Goal: Task Accomplishment & Management: Manage account settings

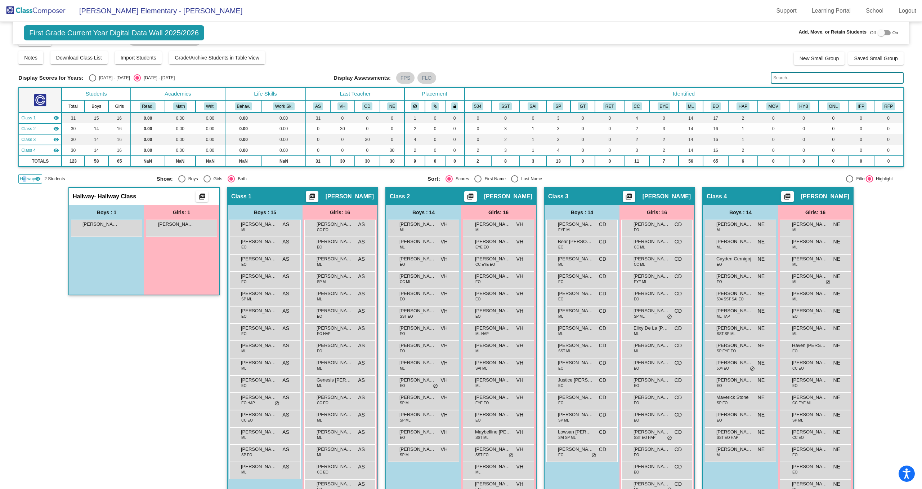
click at [49, 15] on img at bounding box center [36, 10] width 72 height 21
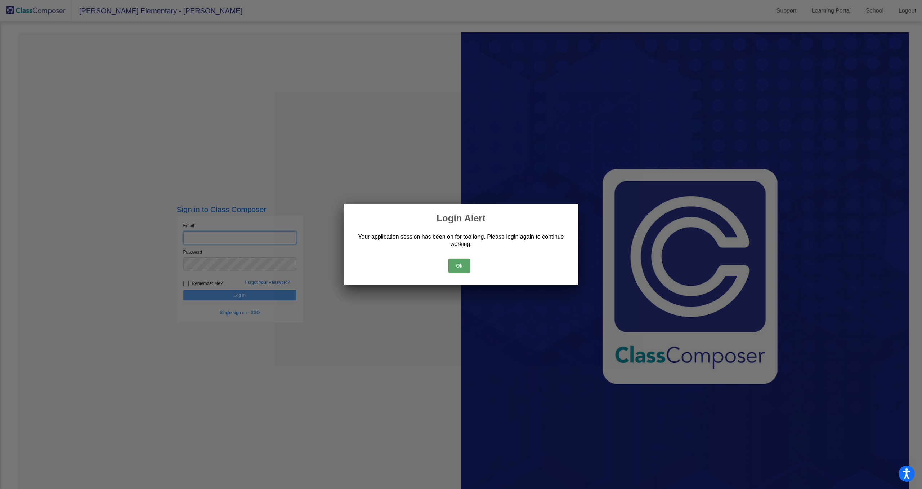
type input "[EMAIL_ADDRESS][DOMAIN_NAME]"
click at [464, 266] on button "Ok" at bounding box center [460, 265] width 22 height 14
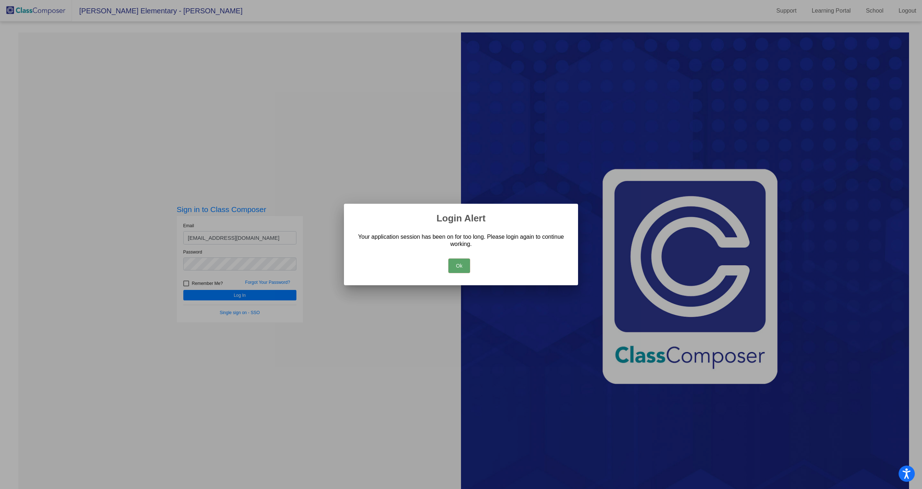
click at [461, 265] on button "Ok" at bounding box center [460, 265] width 22 height 14
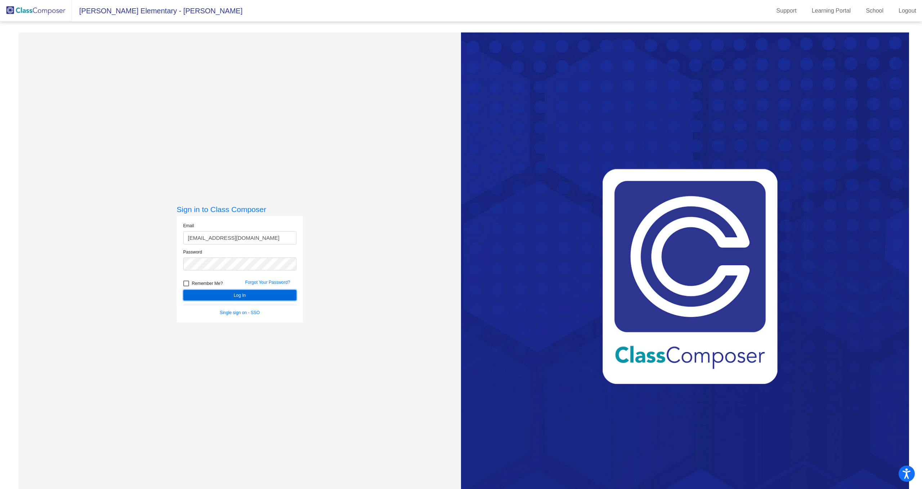
click at [223, 295] on button "Log In" at bounding box center [239, 295] width 113 height 10
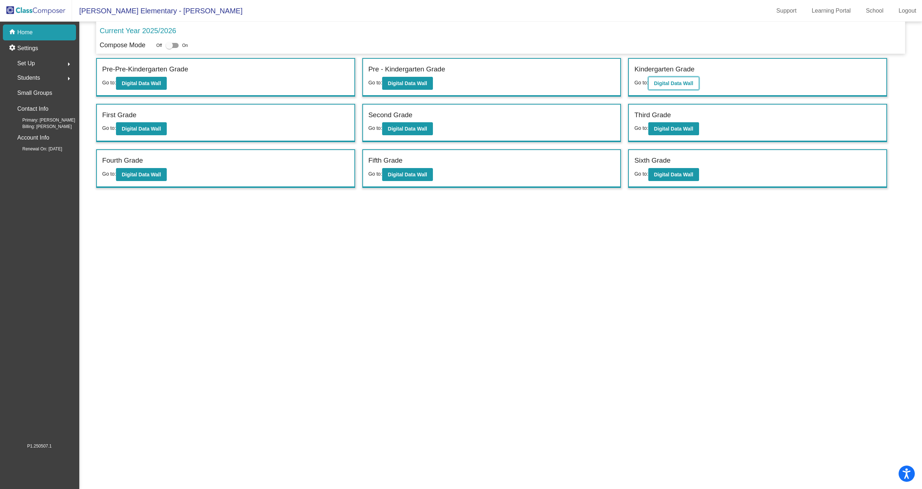
click at [675, 83] on b "Digital Data Wall" at bounding box center [673, 83] width 39 height 6
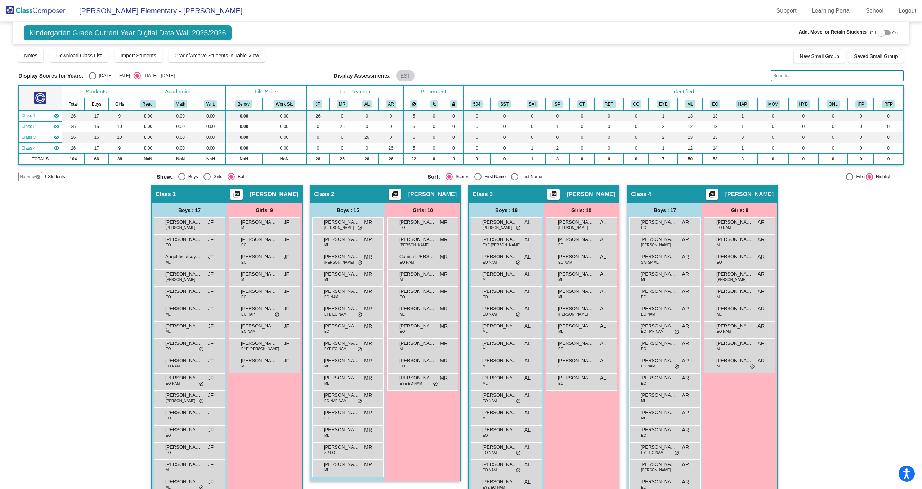
scroll to position [34, 0]
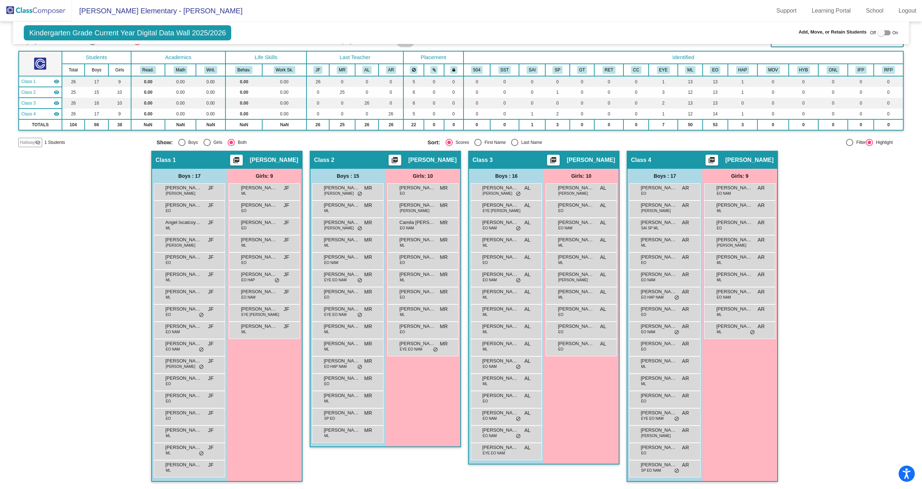
click at [32, 139] on span "Hallway" at bounding box center [27, 142] width 15 height 6
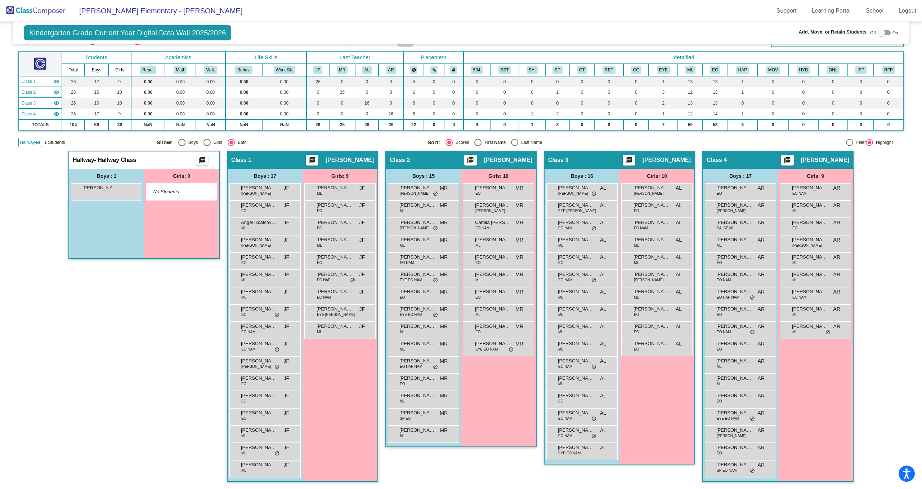
scroll to position [0, 0]
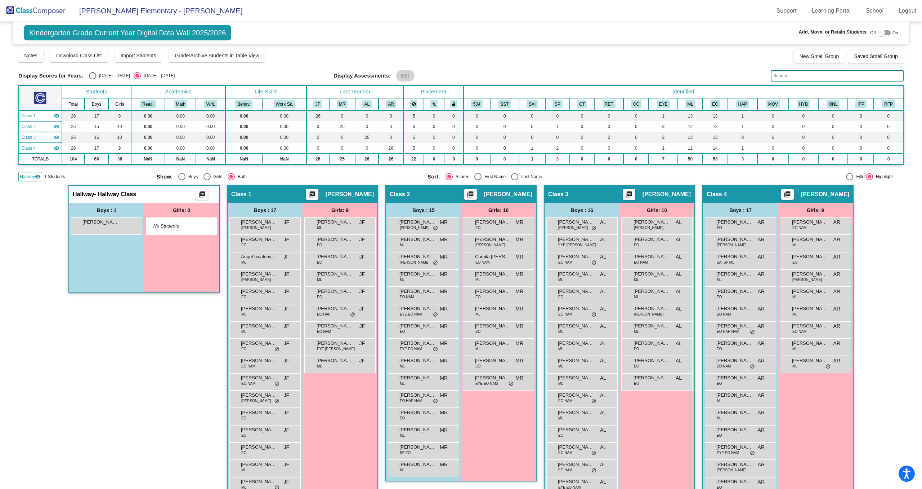
click at [878, 31] on div at bounding box center [881, 32] width 7 height 7
checkbox input "true"
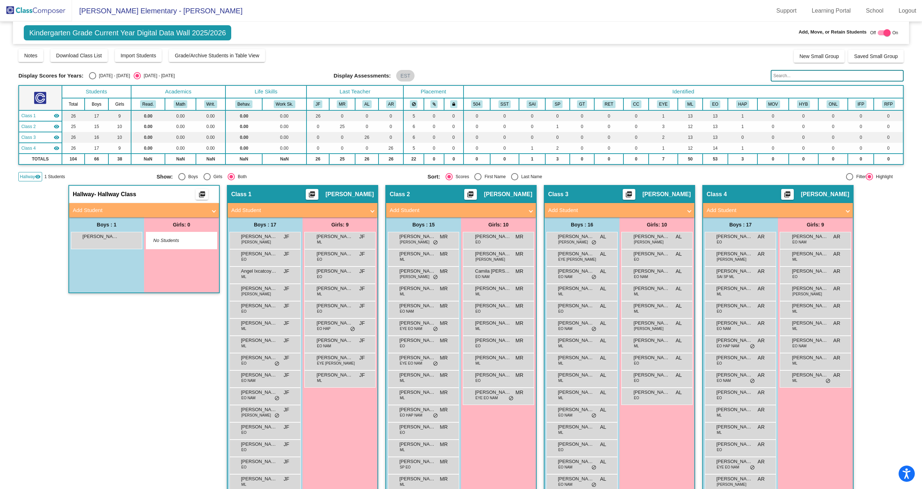
click at [100, 208] on mat-panel-title "Add Student" at bounding box center [140, 210] width 134 height 8
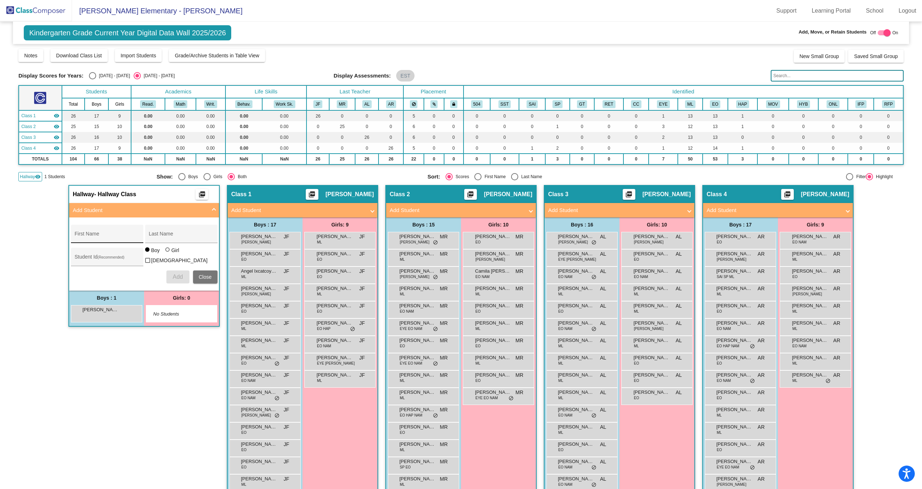
click at [111, 230] on div "First Name" at bounding box center [107, 235] width 65 height 15
click at [784, 78] on input "text" at bounding box center [837, 76] width 133 height 12
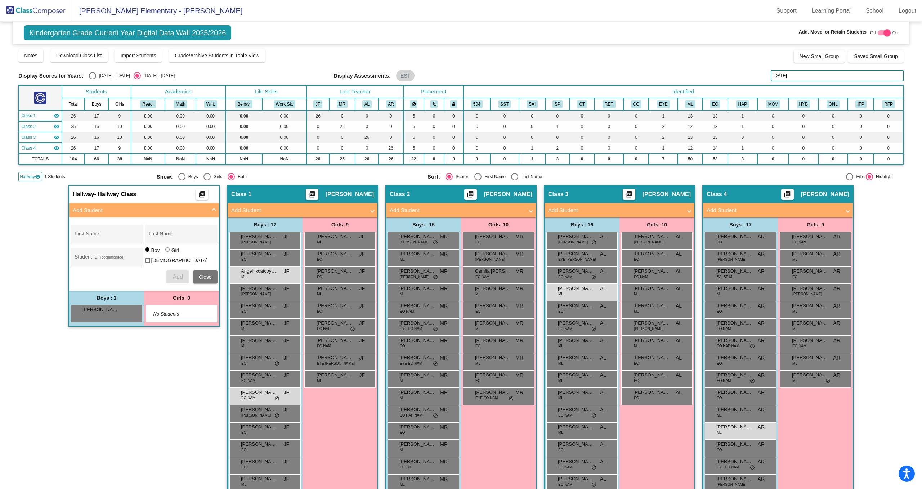
type input "juli"
click at [795, 77] on input "juli" at bounding box center [837, 76] width 133 height 12
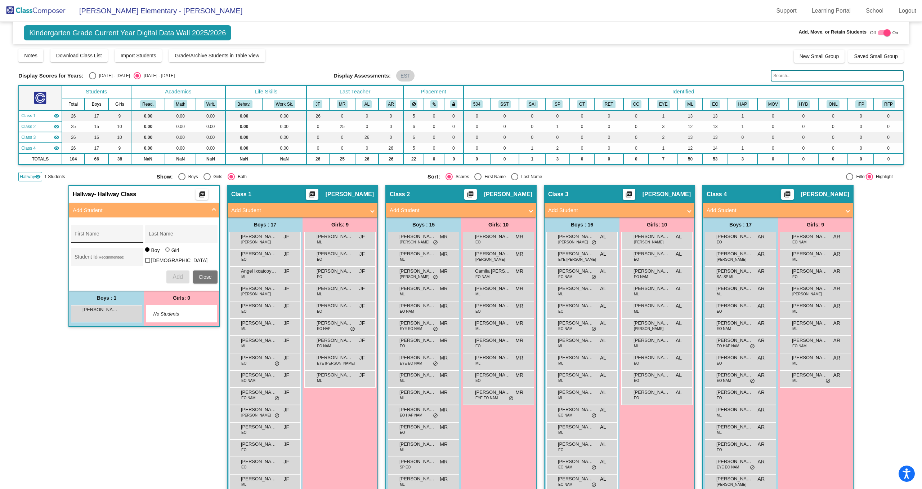
click at [106, 236] on input "First Name" at bounding box center [107, 236] width 65 height 6
click at [181, 230] on div "Last Name" at bounding box center [181, 235] width 65 height 15
click at [97, 233] on div "[PERSON_NAME] First Name" at bounding box center [107, 235] width 65 height 15
type input "[PERSON_NAME]"
click at [168, 236] on input "Last Name" at bounding box center [181, 236] width 65 height 6
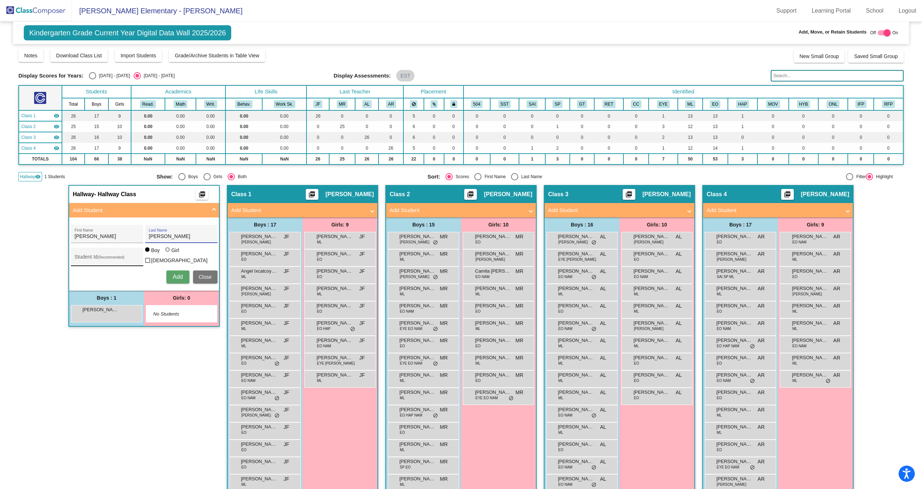
type input "[PERSON_NAME]"
click at [111, 258] on input "Student Id (Recommended)" at bounding box center [107, 260] width 65 height 6
click at [77, 473] on div "Hallway - Hallway Class picture_as_pdf Add Student [PERSON_NAME] First Name [PE…" at bounding box center [143, 361] width 151 height 352
click at [180, 278] on span "Add" at bounding box center [178, 276] width 10 height 6
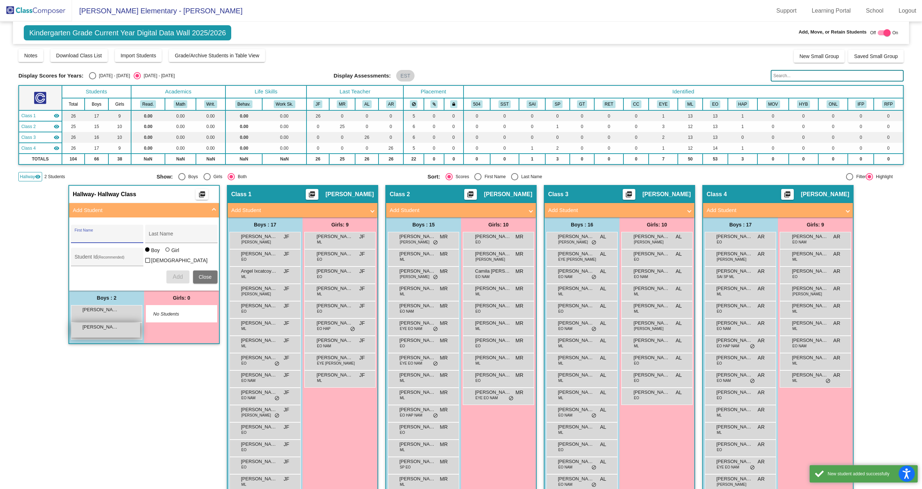
click at [112, 331] on div "[PERSON_NAME] lock do_not_disturb_alt" at bounding box center [105, 329] width 69 height 15
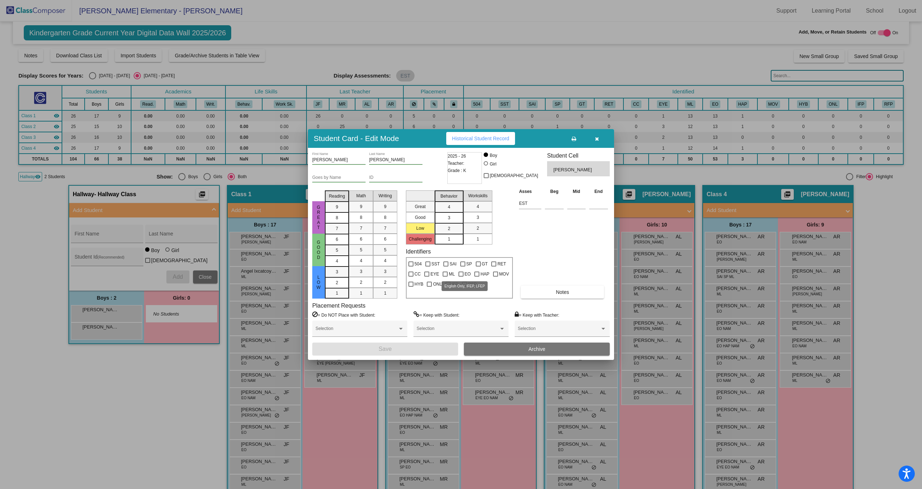
click at [465, 274] on span "EO" at bounding box center [468, 273] width 6 height 9
click at [461, 276] on input "EO" at bounding box center [461, 276] width 0 height 0
checkbox input "true"
click at [400, 349] on button "Save" at bounding box center [385, 348] width 146 height 13
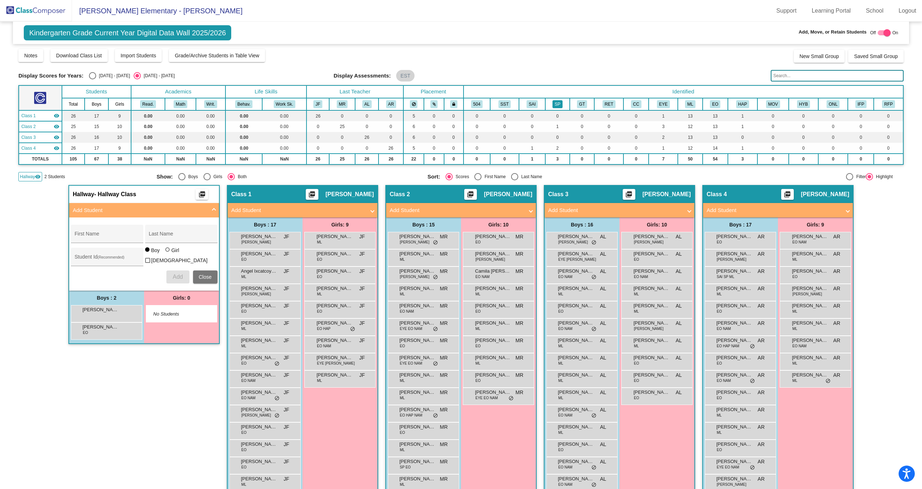
click at [557, 103] on button "SP" at bounding box center [558, 104] width 10 height 8
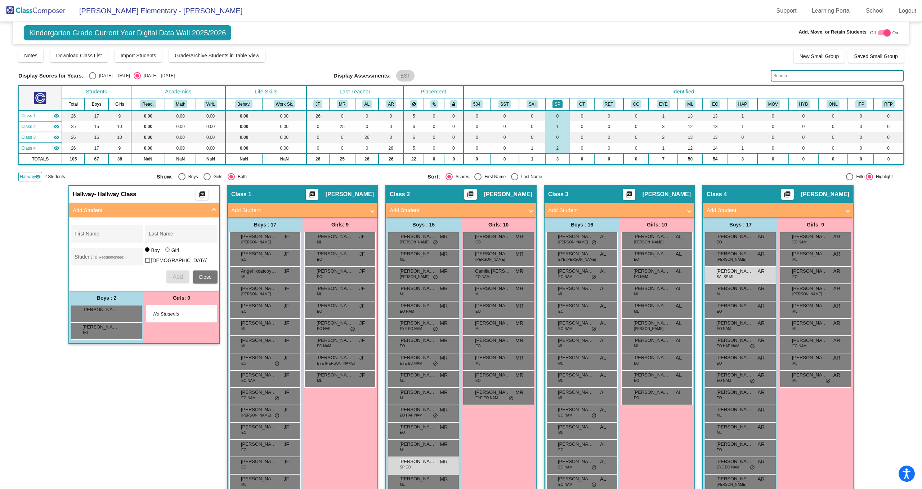
click at [555, 105] on button "SP" at bounding box center [558, 104] width 10 height 8
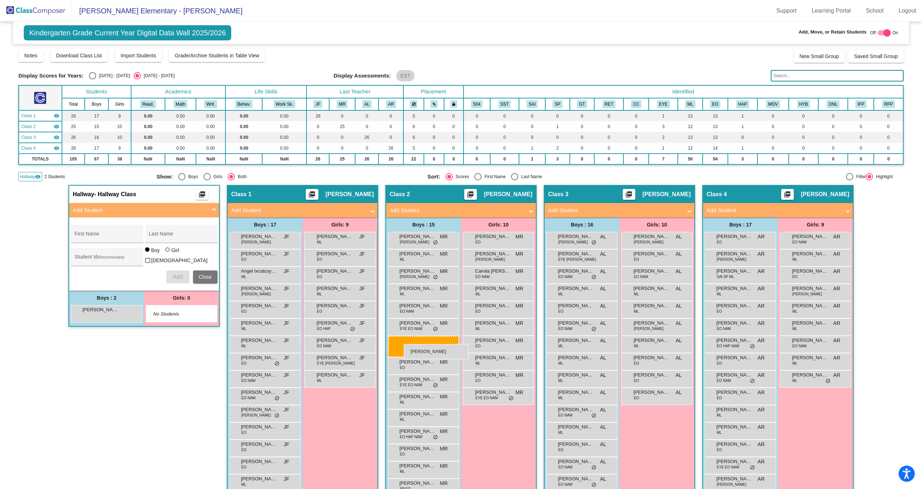
drag, startPoint x: 108, startPoint y: 331, endPoint x: 404, endPoint y: 344, distance: 296.4
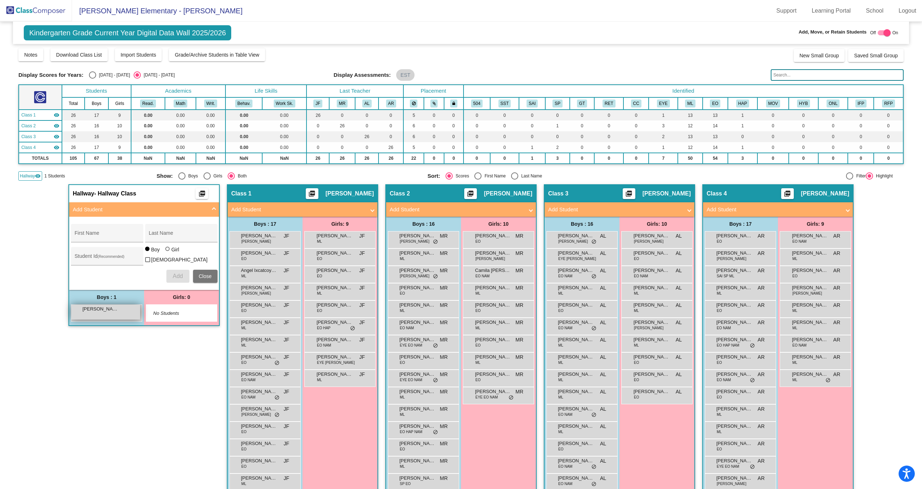
click at [99, 316] on div "[PERSON_NAME] lock do_not_disturb_alt" at bounding box center [105, 311] width 69 height 15
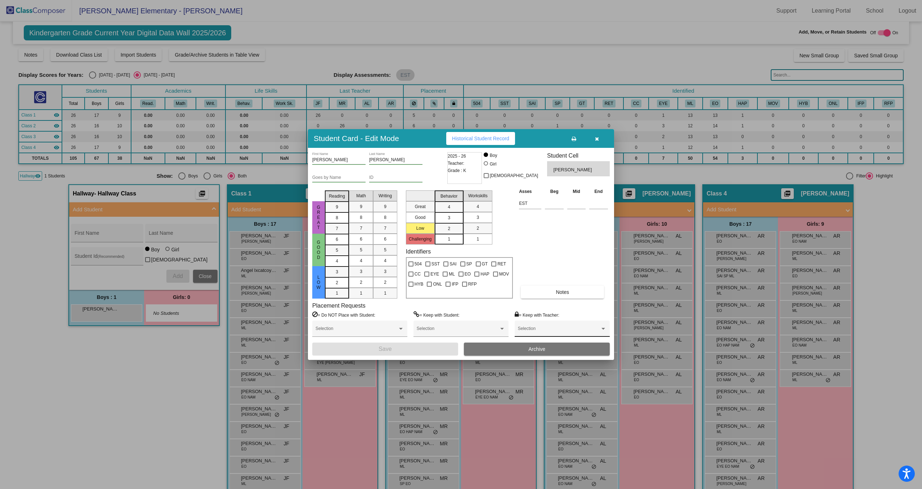
click at [570, 321] on div "Selection" at bounding box center [562, 328] width 95 height 16
click at [565, 313] on div at bounding box center [461, 244] width 922 height 489
click at [562, 332] on span at bounding box center [559, 330] width 82 height 5
click at [571, 310] on div at bounding box center [461, 244] width 922 height 489
click at [596, 141] on icon "button" at bounding box center [597, 138] width 4 height 5
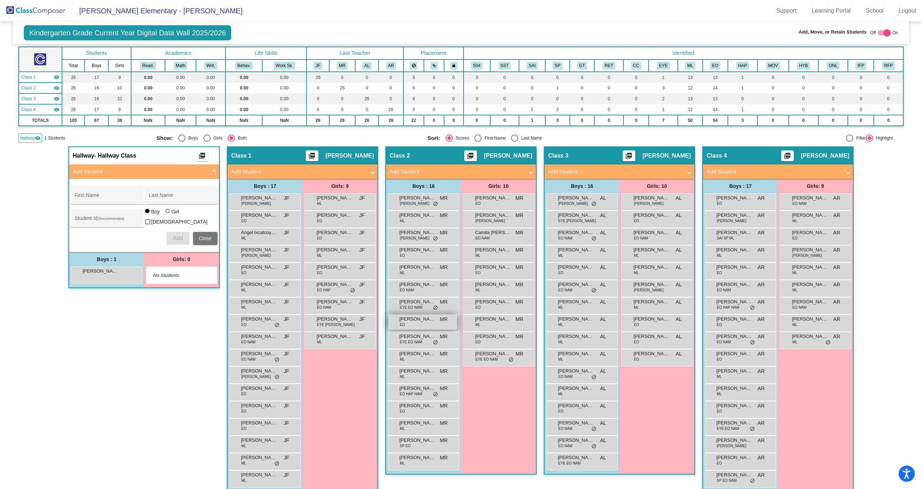
scroll to position [38, 0]
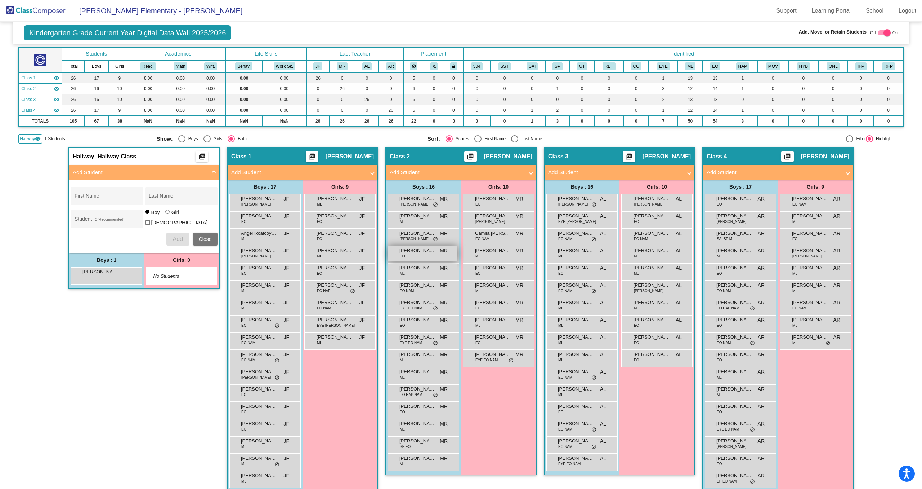
click at [420, 253] on span "[PERSON_NAME]" at bounding box center [418, 250] width 36 height 7
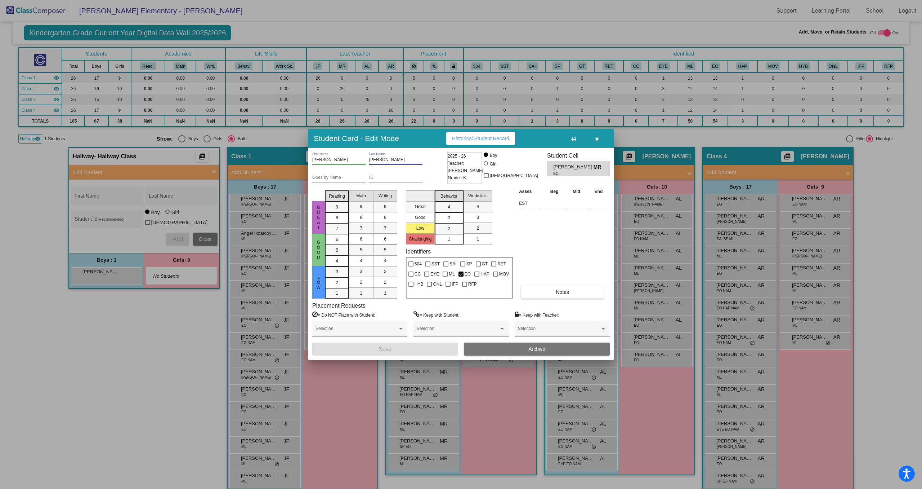
drag, startPoint x: 387, startPoint y: 158, endPoint x: 361, endPoint y: 158, distance: 25.2
click at [361, 158] on div "[PERSON_NAME] First Name [PERSON_NAME] Last Name" at bounding box center [378, 161] width 133 height 18
click at [599, 136] on span "button" at bounding box center [597, 138] width 4 height 6
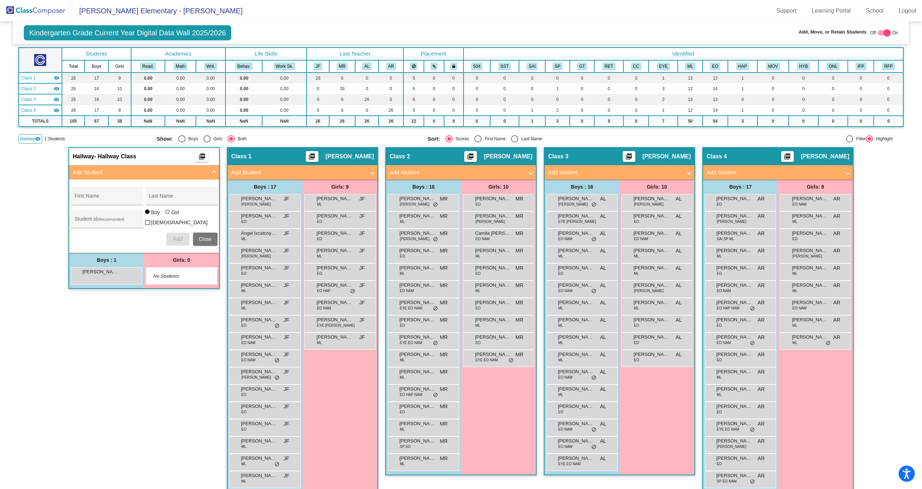
click at [47, 7] on img at bounding box center [36, 10] width 72 height 21
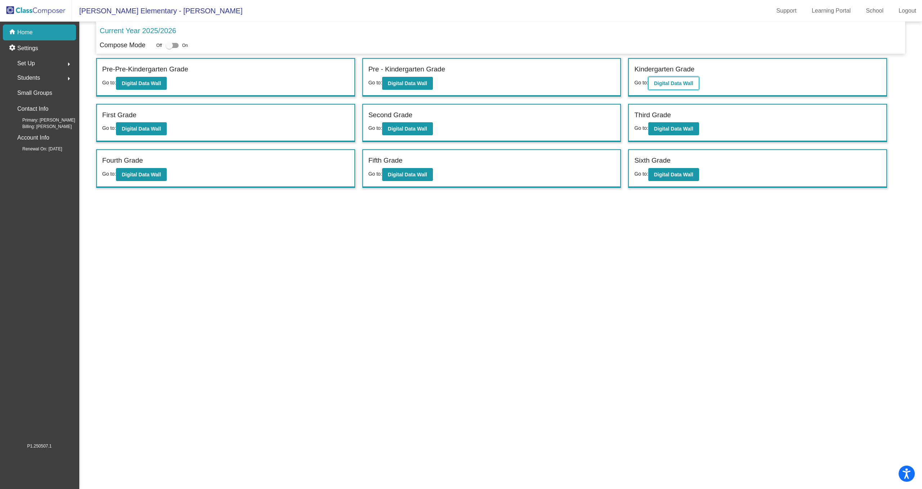
click at [687, 82] on b "Digital Data Wall" at bounding box center [673, 83] width 39 height 6
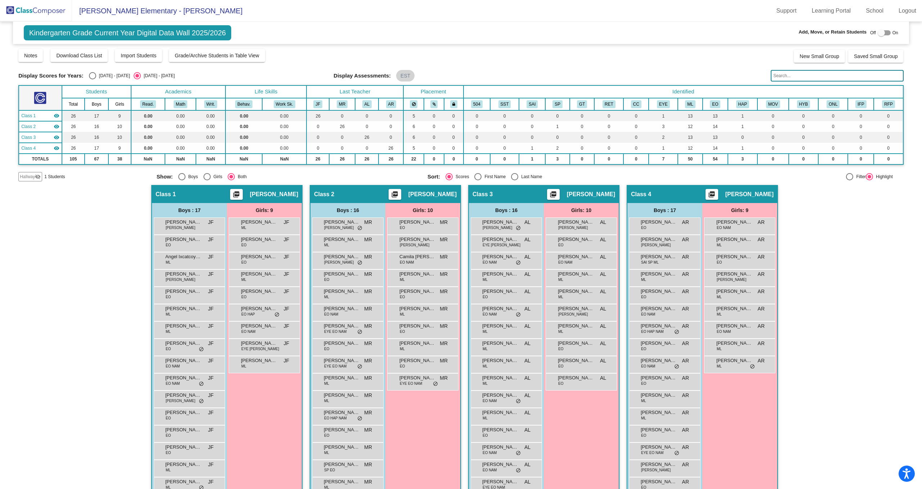
click at [812, 75] on input "text" at bounding box center [837, 76] width 133 height 12
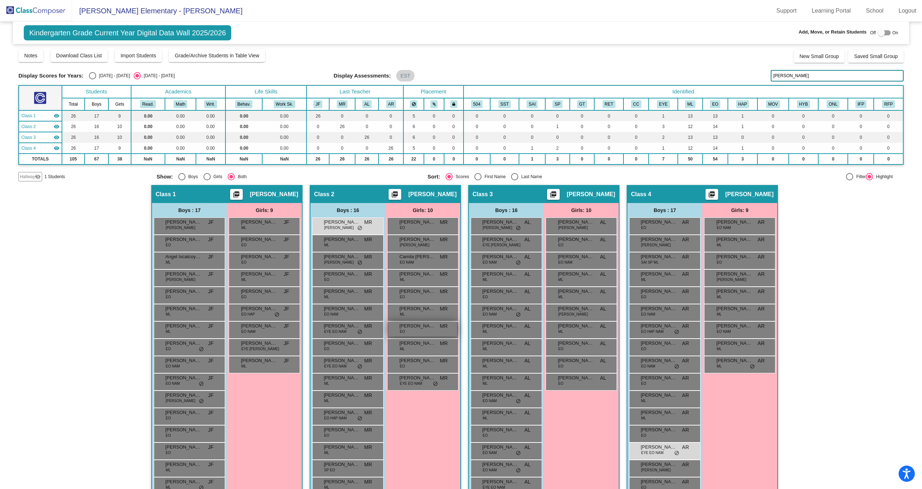
scroll to position [34, 0]
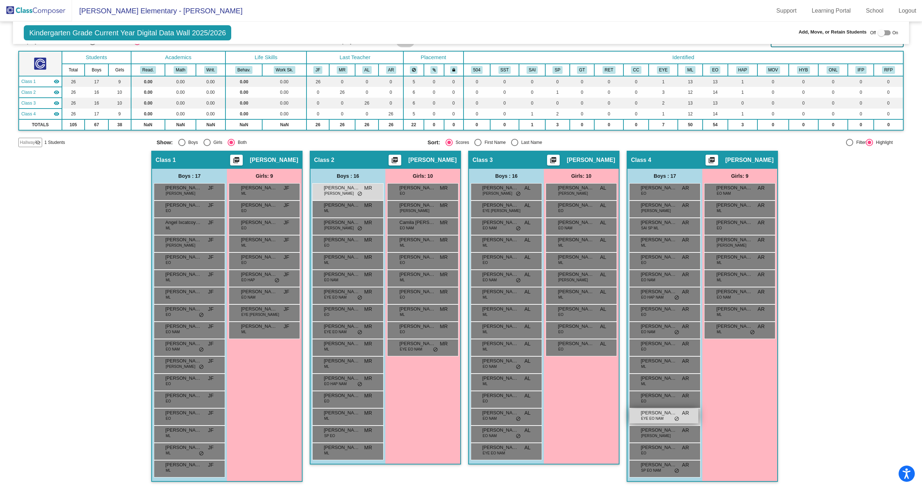
type input "[PERSON_NAME]"
click at [654, 418] on span "EYE EO NAM" at bounding box center [652, 417] width 22 height 5
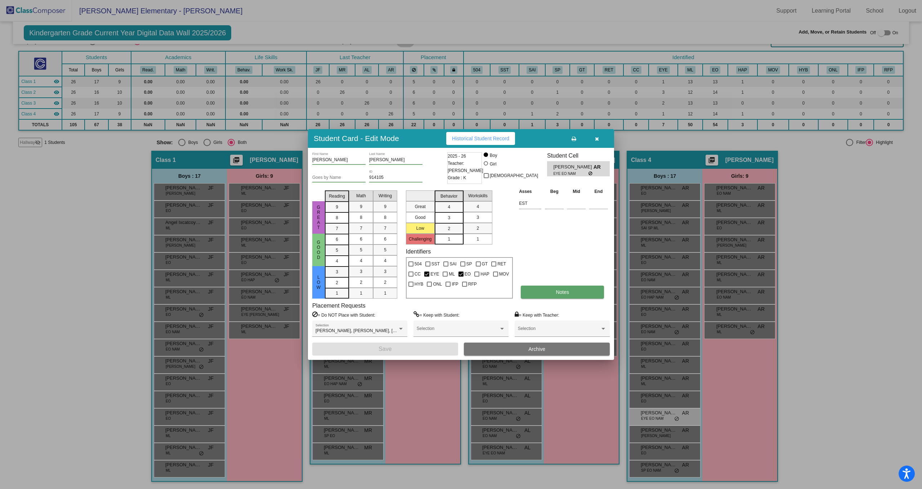
click at [584, 293] on button "Notes" at bounding box center [562, 291] width 83 height 13
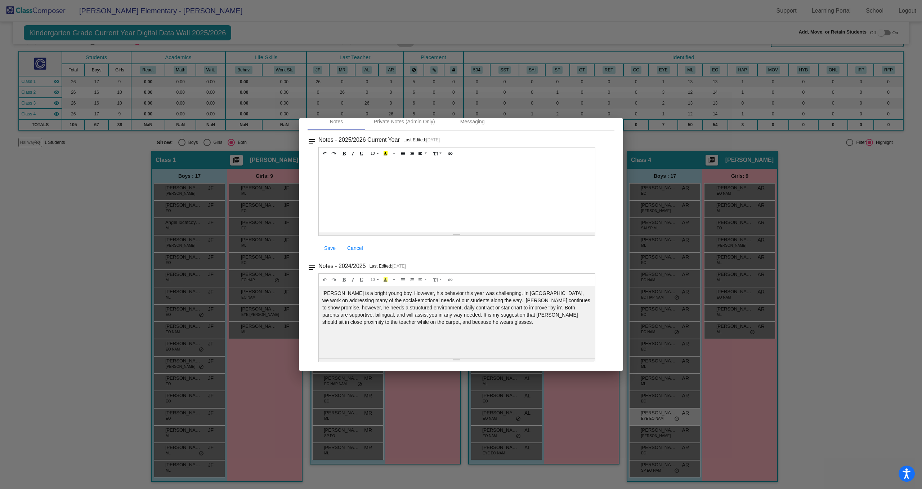
scroll to position [0, 0]
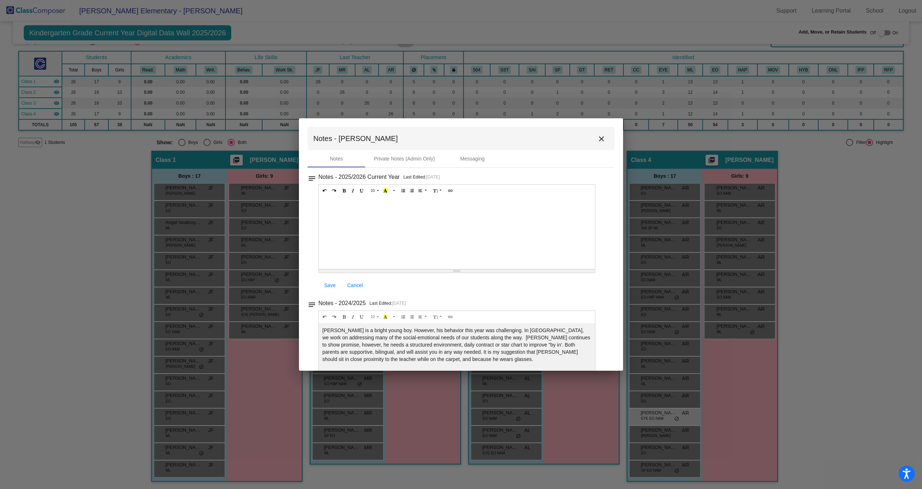
click at [602, 139] on mat-icon "close" at bounding box center [601, 138] width 9 height 9
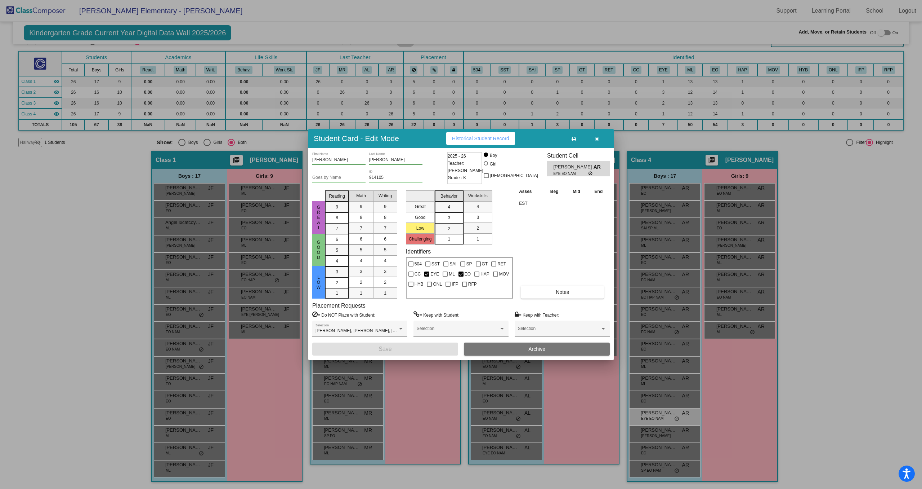
click at [597, 137] on icon "button" at bounding box center [597, 138] width 4 height 5
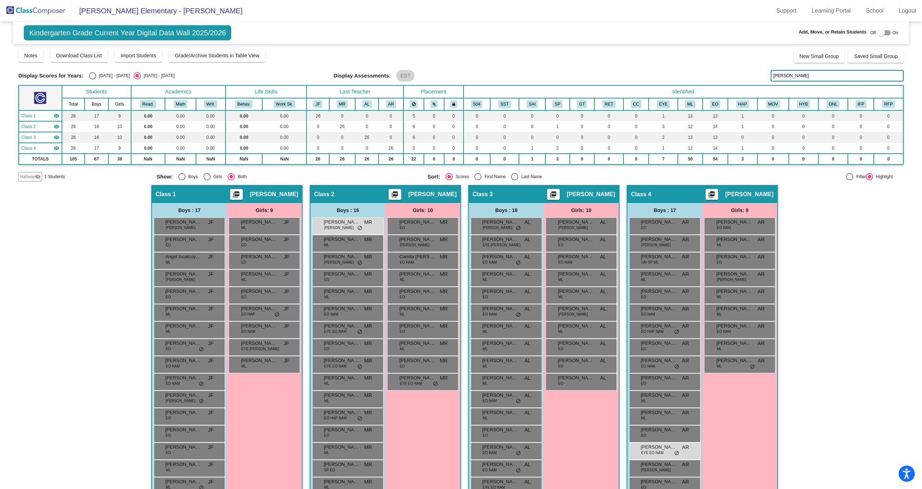
click at [44, 9] on img at bounding box center [36, 10] width 72 height 21
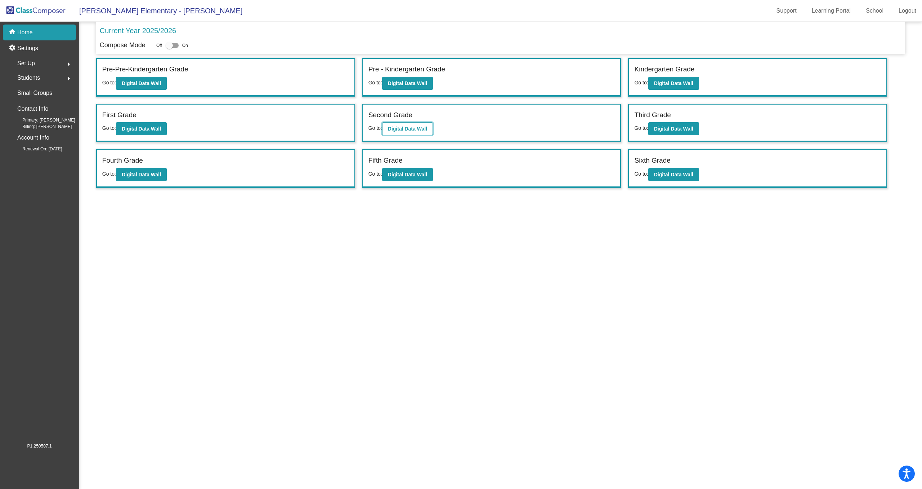
click at [426, 130] on b "Digital Data Wall" at bounding box center [407, 129] width 39 height 6
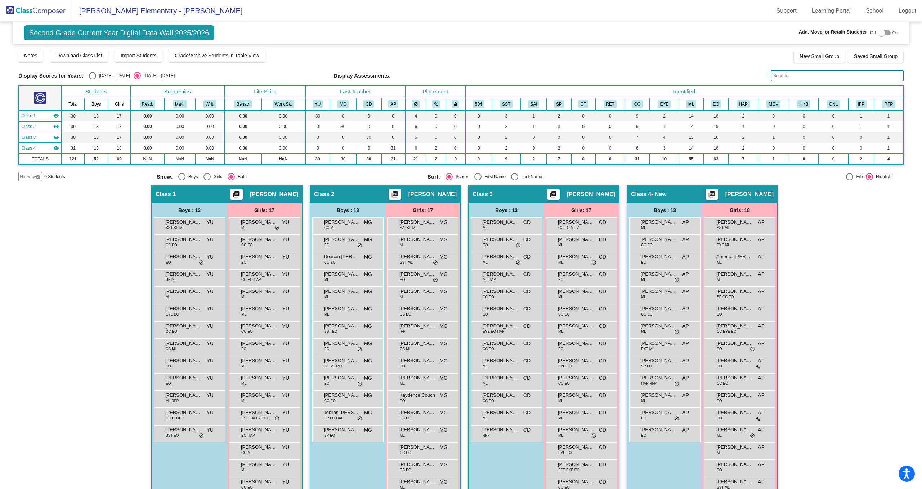
click at [801, 78] on input "text" at bounding box center [837, 76] width 133 height 12
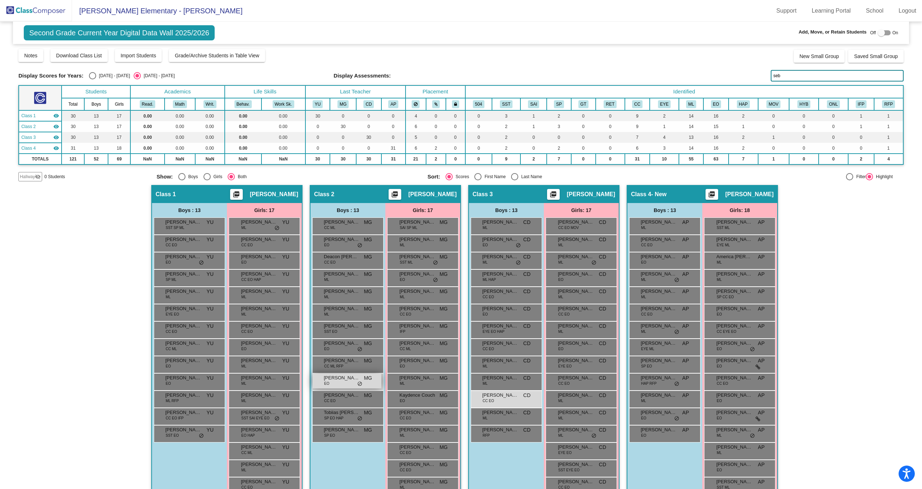
click at [332, 386] on div "[PERSON_NAME] EO MG lock do_not_disturb_alt" at bounding box center [347, 380] width 69 height 15
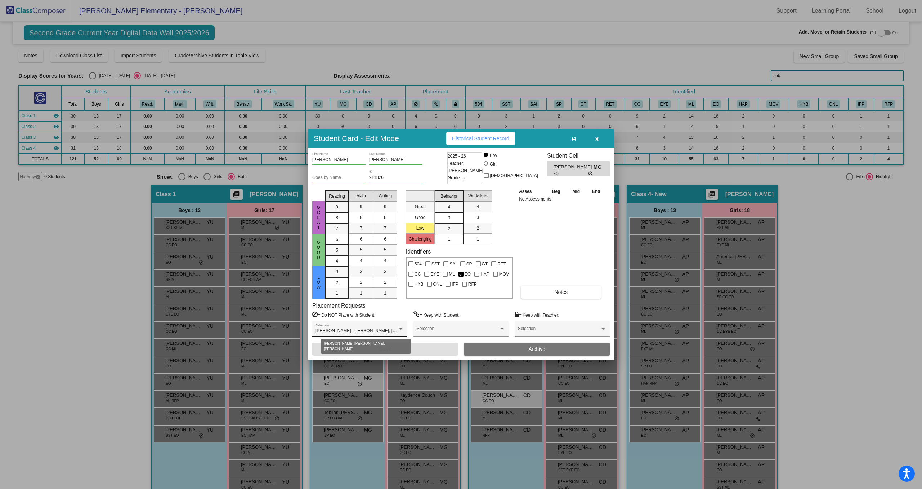
click at [398, 328] on div at bounding box center [401, 328] width 6 height 5
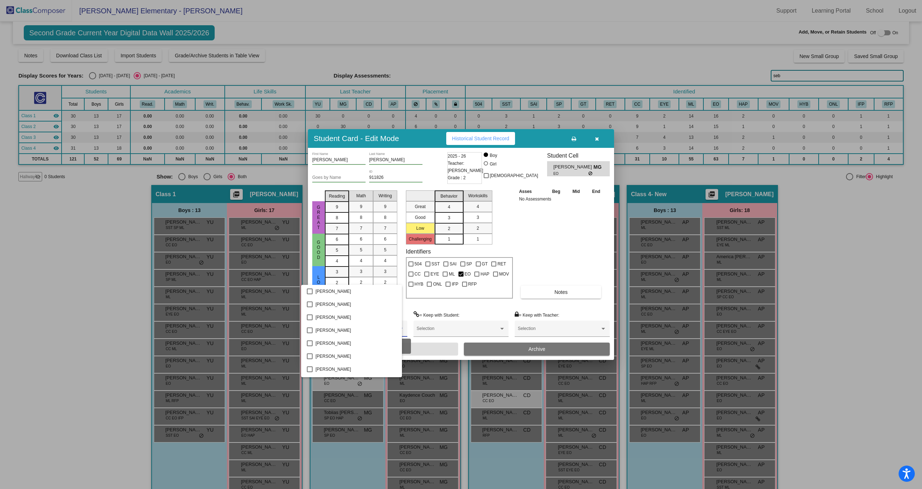
scroll to position [985, 0]
click at [445, 353] on div at bounding box center [461, 244] width 922 height 489
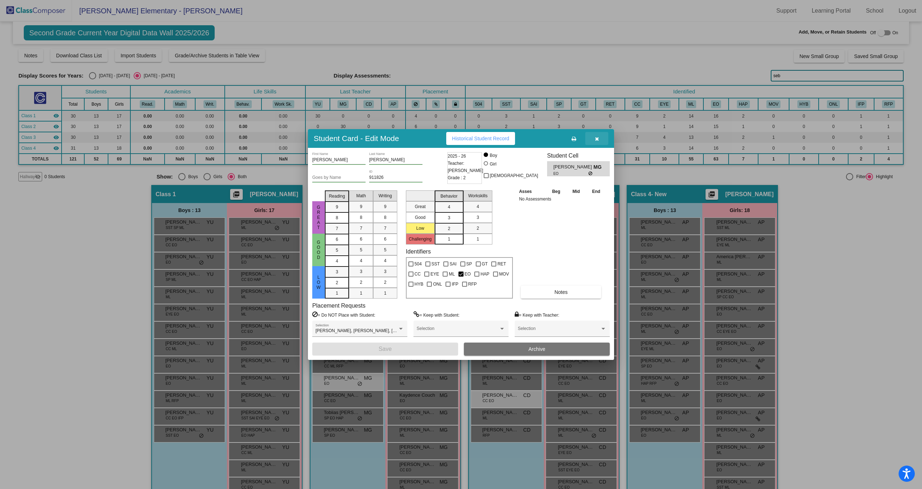
click at [599, 142] on button "button" at bounding box center [596, 138] width 23 height 13
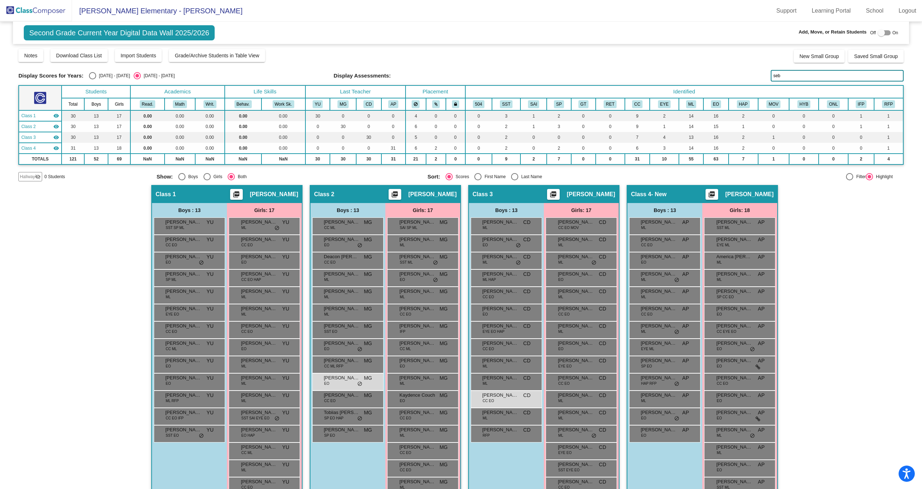
click at [801, 76] on input "seb" at bounding box center [837, 76] width 133 height 12
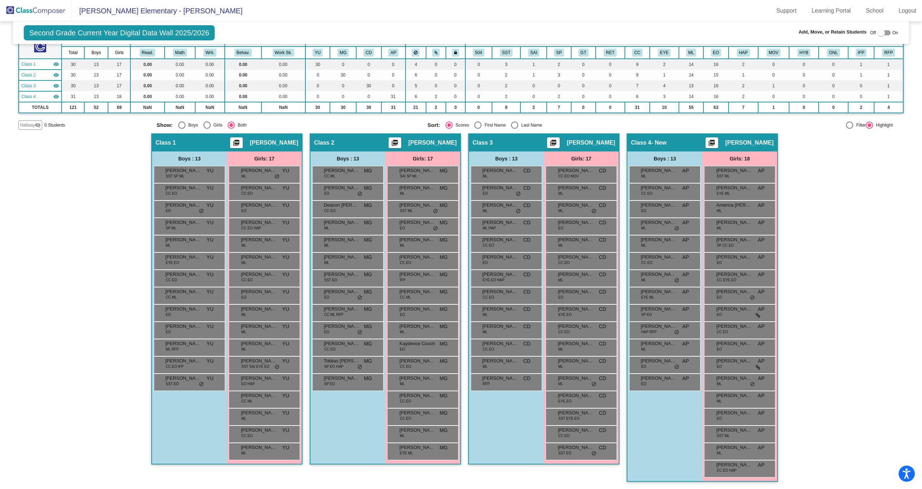
scroll to position [0, 0]
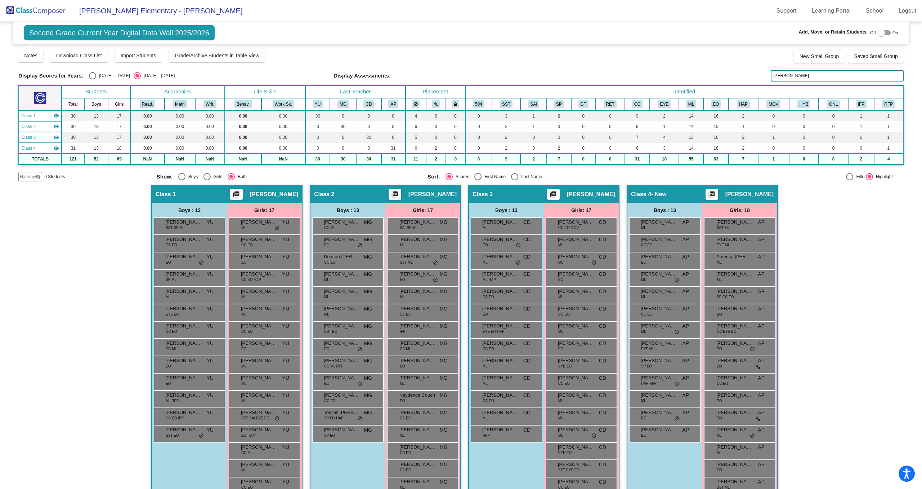
type input "[PERSON_NAME]"
click at [49, 9] on img at bounding box center [36, 10] width 72 height 21
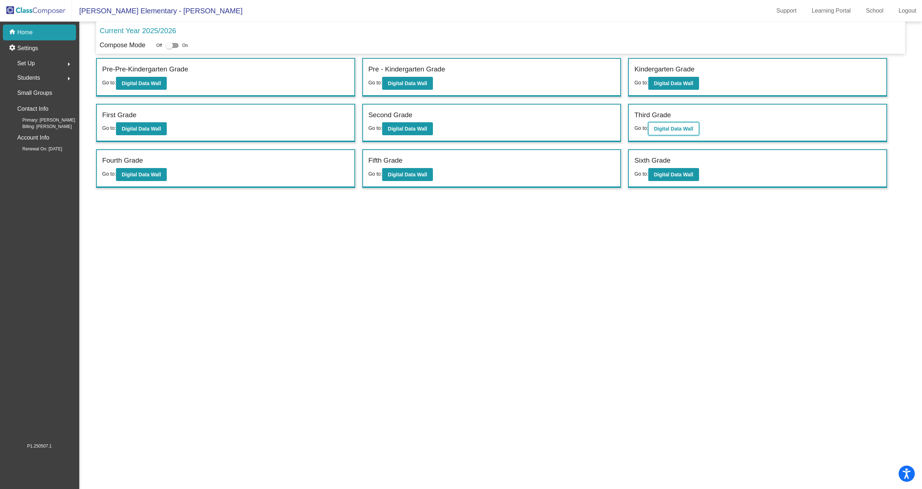
click at [662, 127] on b "Digital Data Wall" at bounding box center [673, 129] width 39 height 6
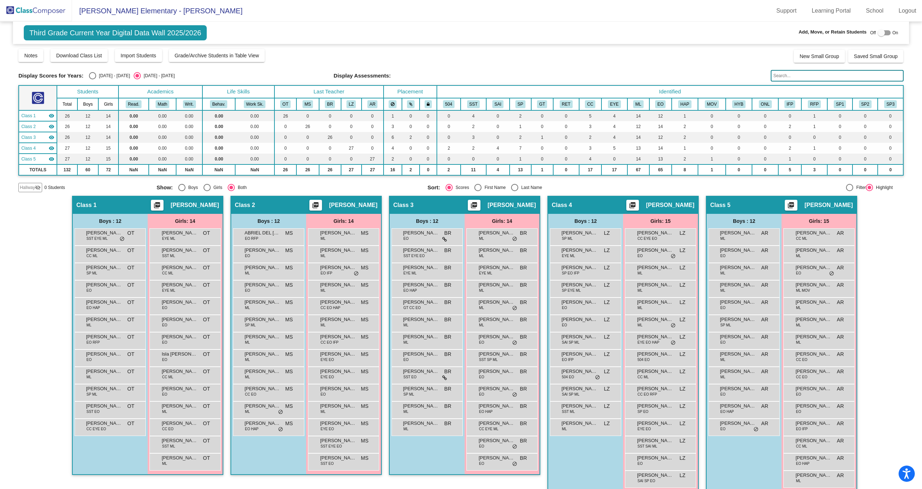
click at [34, 16] on img at bounding box center [36, 10] width 72 height 21
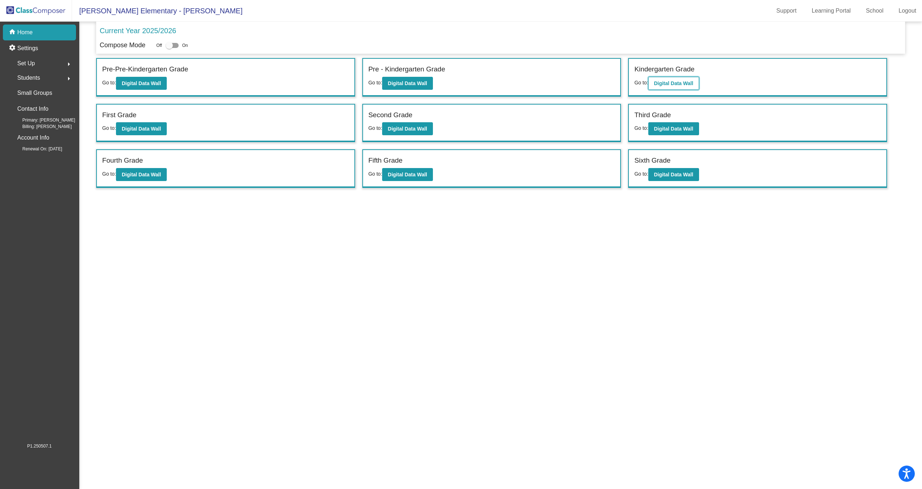
click at [684, 85] on b "Digital Data Wall" at bounding box center [673, 83] width 39 height 6
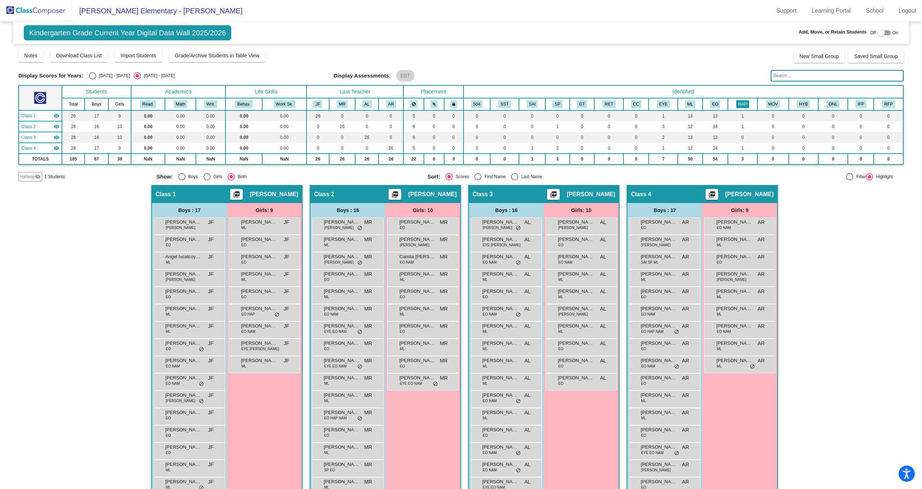
click at [740, 106] on button "HAP" at bounding box center [742, 104] width 13 height 8
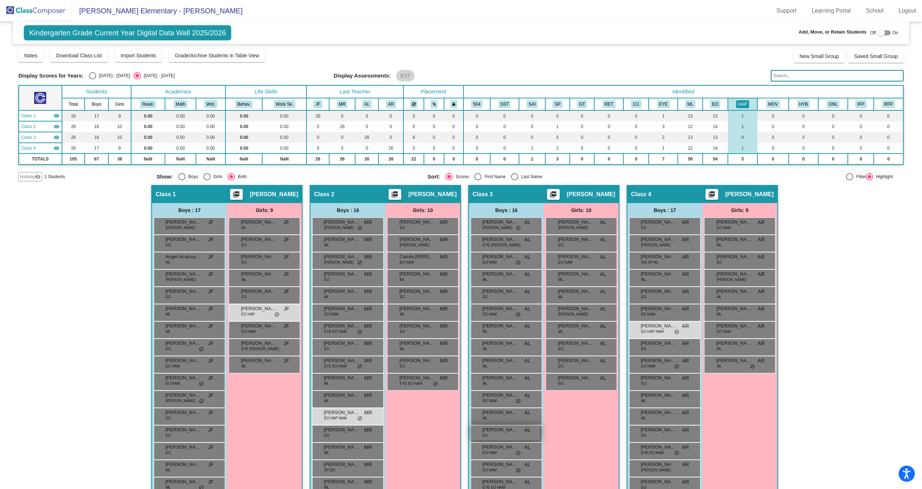
scroll to position [34, 0]
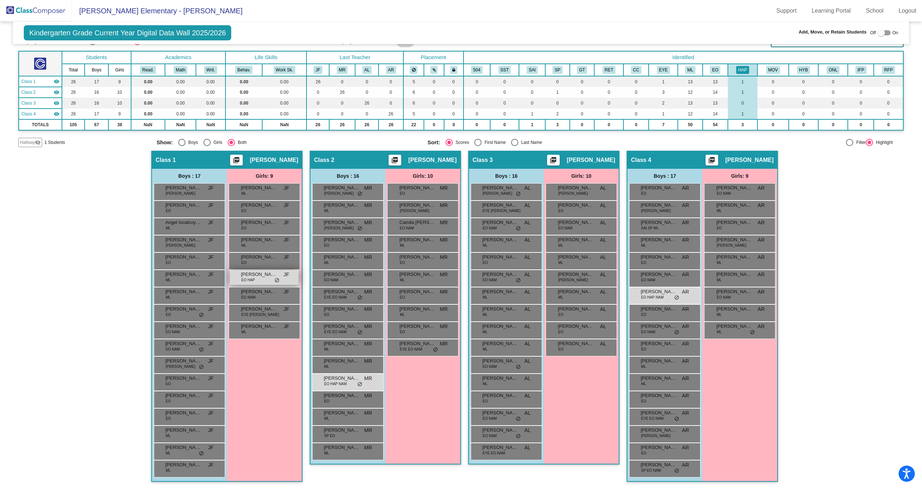
click at [264, 283] on div "[PERSON_NAME] EO HAP JF lock do_not_disturb_alt" at bounding box center [264, 277] width 69 height 15
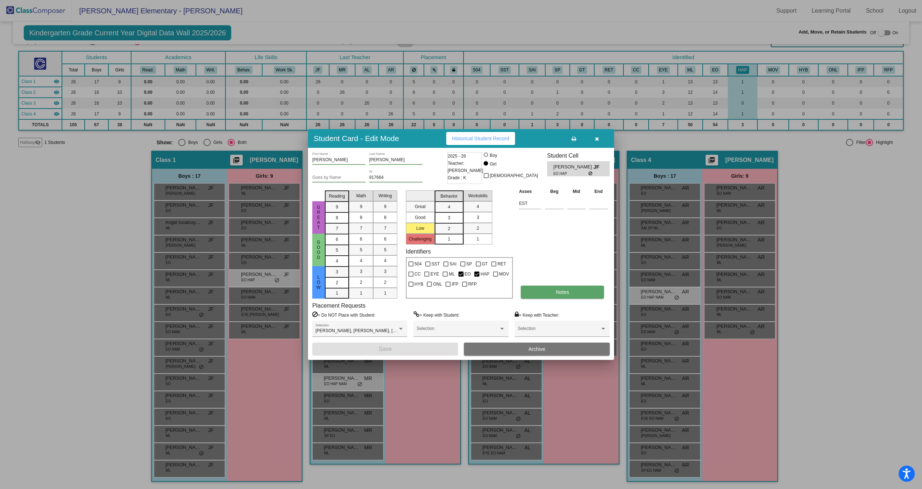
click at [561, 287] on button "Notes" at bounding box center [562, 291] width 83 height 13
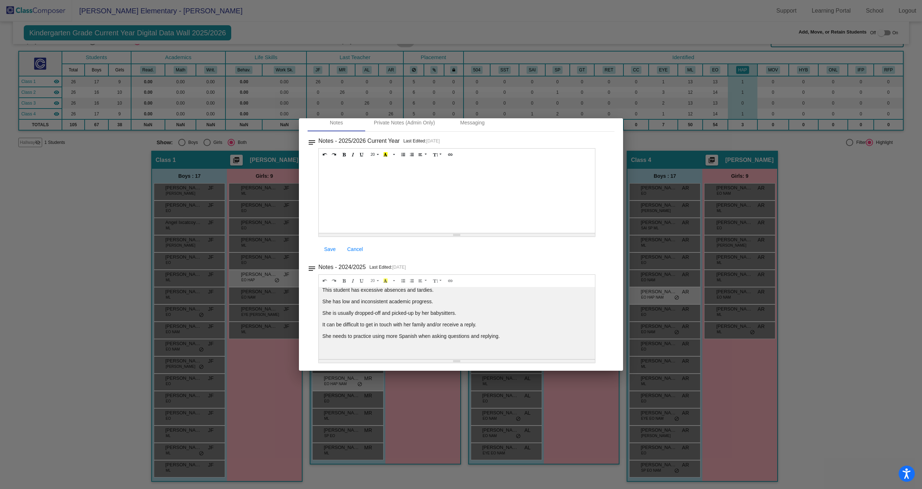
scroll to position [37, 0]
click at [788, 409] on div at bounding box center [461, 244] width 922 height 489
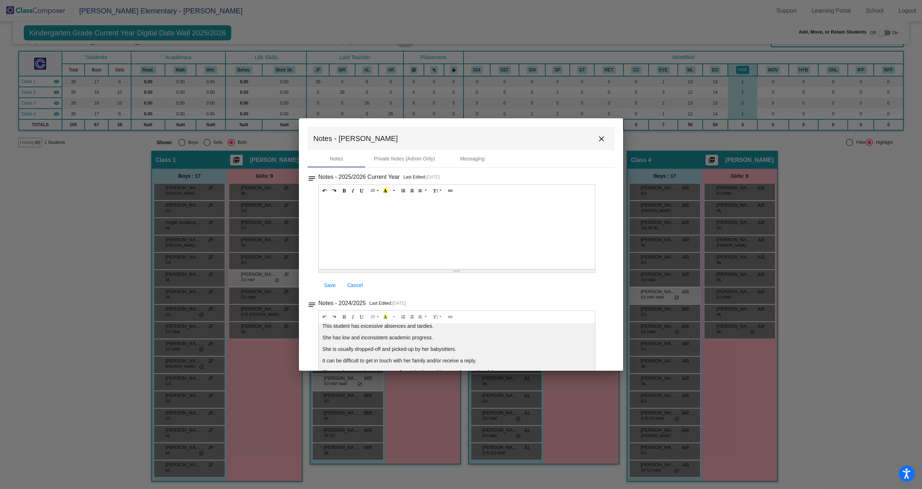
click at [605, 129] on mat-toolbar "Notes - [PERSON_NAME] close" at bounding box center [461, 138] width 307 height 23
click at [590, 140] on mat-toolbar "Notes - [PERSON_NAME] close" at bounding box center [461, 138] width 307 height 23
click at [600, 137] on mat-icon "close" at bounding box center [601, 138] width 9 height 9
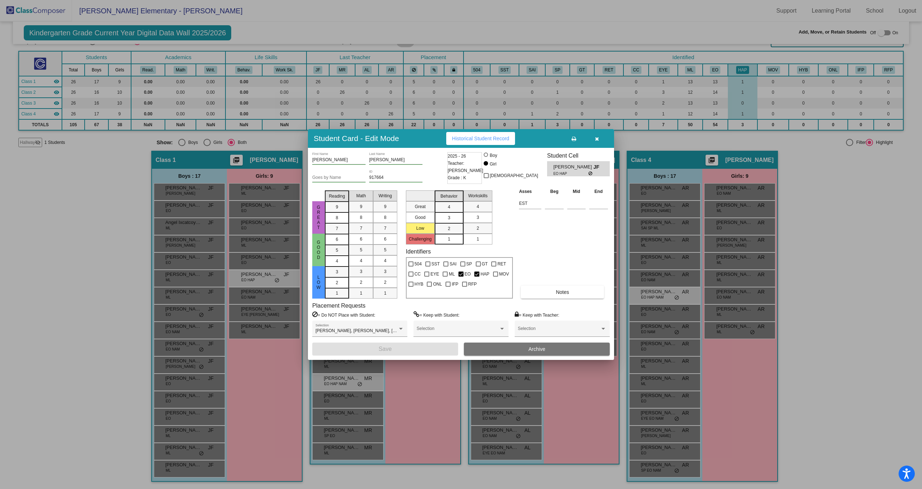
click at [601, 138] on button "button" at bounding box center [596, 138] width 23 height 13
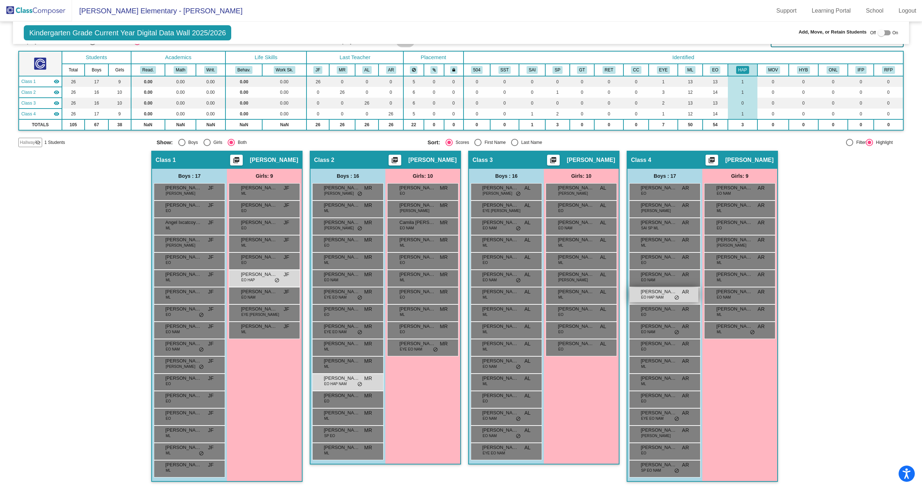
click at [664, 294] on span "[PERSON_NAME]" at bounding box center [659, 291] width 36 height 7
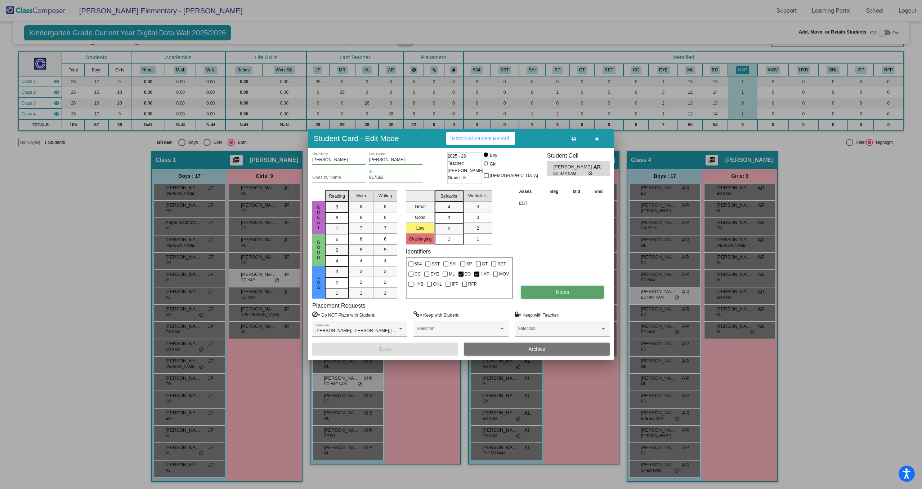
click at [566, 289] on span "Notes" at bounding box center [562, 292] width 13 height 6
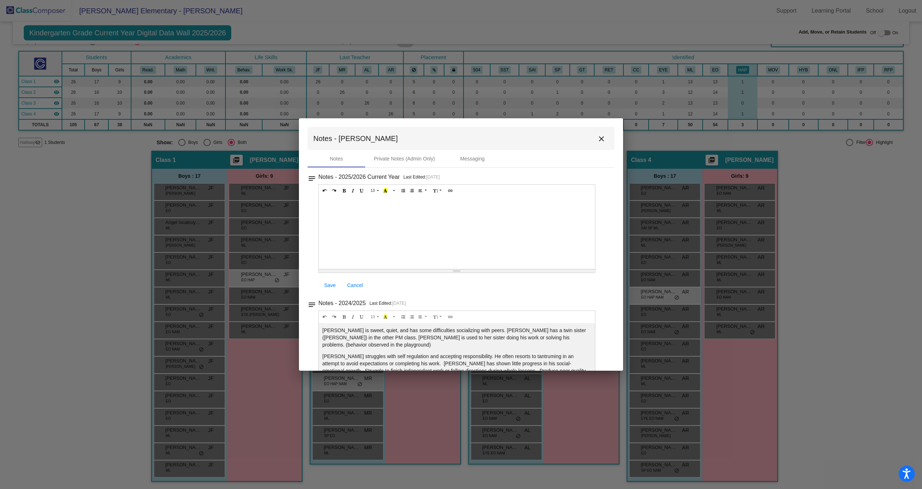
click at [597, 139] on mat-icon "close" at bounding box center [601, 138] width 9 height 9
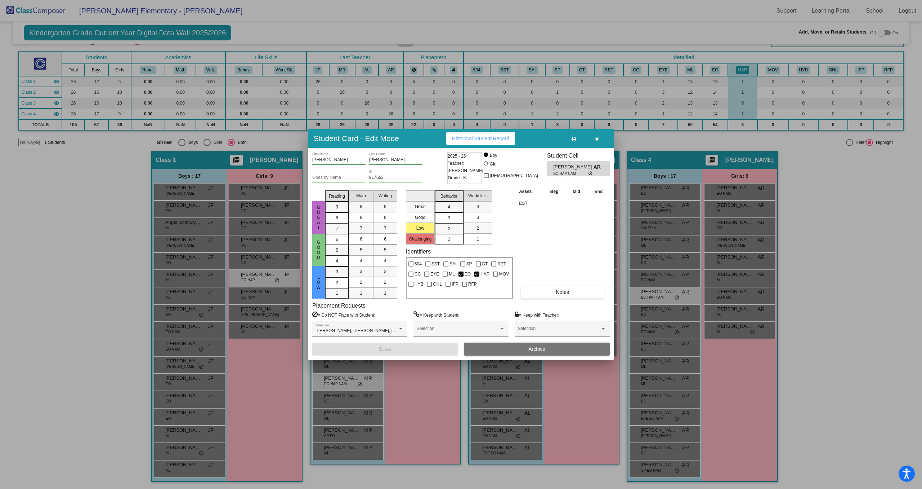
click at [597, 139] on icon "button" at bounding box center [597, 138] width 4 height 5
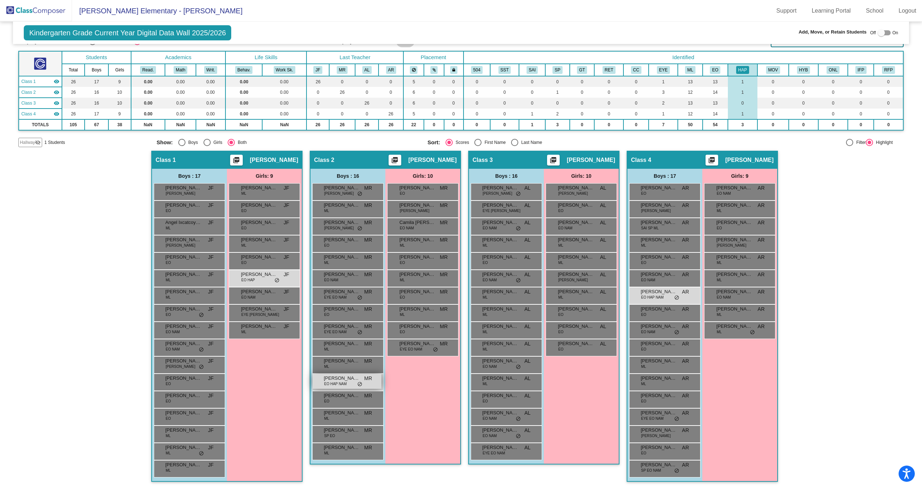
click at [342, 381] on span "EO HAP NAM" at bounding box center [335, 383] width 23 height 5
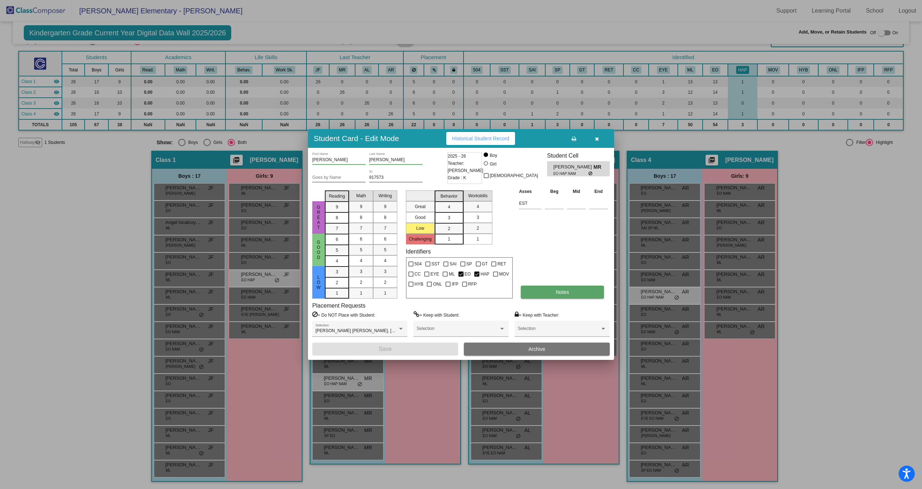
click at [568, 293] on span "Notes" at bounding box center [562, 292] width 13 height 6
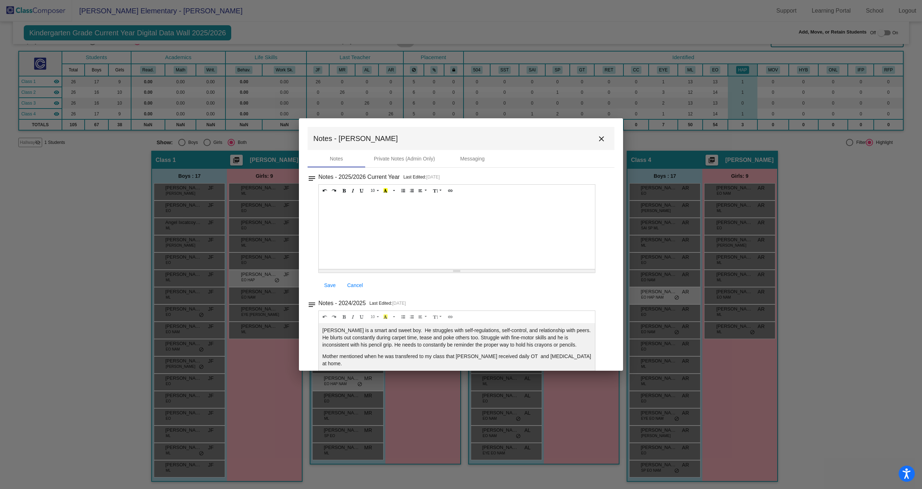
scroll to position [137, 0]
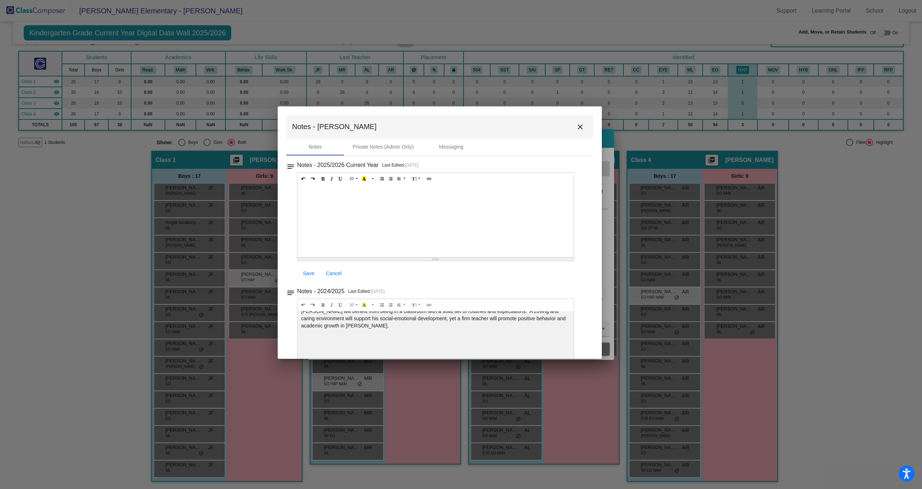
drag, startPoint x: 496, startPoint y: 135, endPoint x: 475, endPoint y: 124, distance: 24.0
click at [475, 124] on mat-toolbar "Notes - [PERSON_NAME]" at bounding box center [439, 126] width 307 height 23
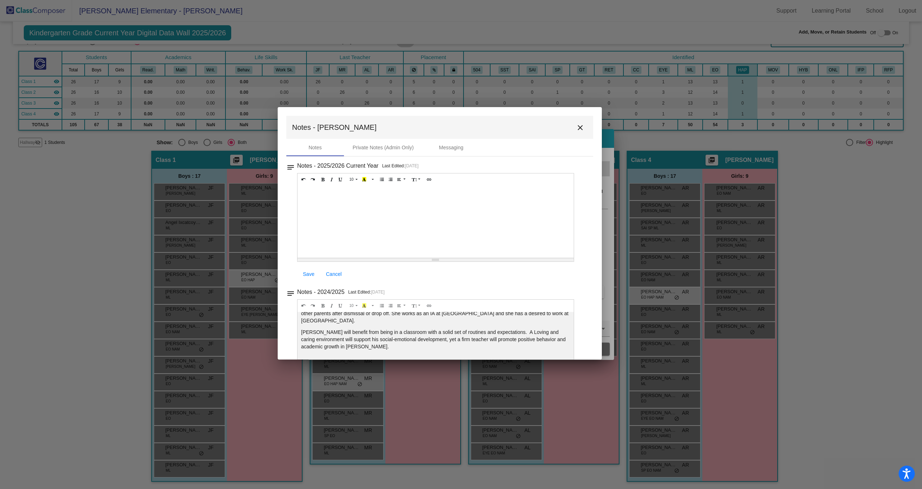
scroll to position [119, 0]
click at [576, 124] on mat-icon "close" at bounding box center [580, 127] width 9 height 9
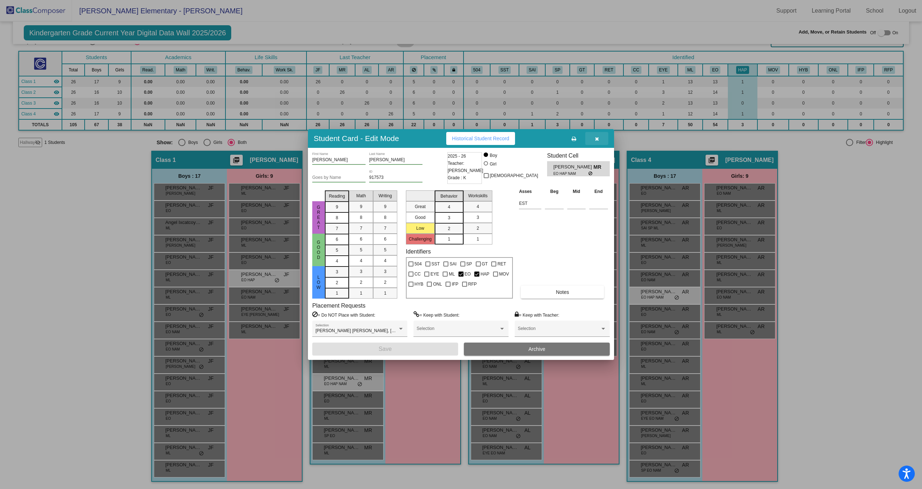
click at [590, 138] on button "button" at bounding box center [596, 138] width 23 height 13
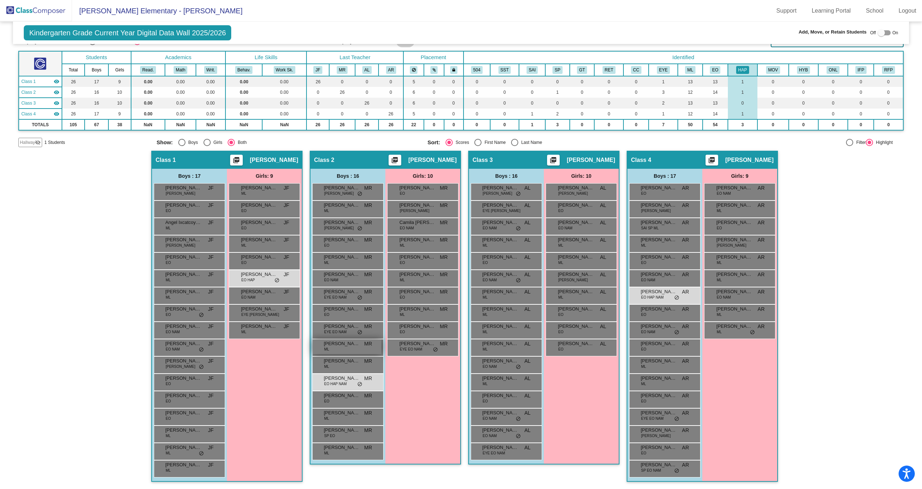
scroll to position [0, 0]
